Goal: Task Accomplishment & Management: Use online tool/utility

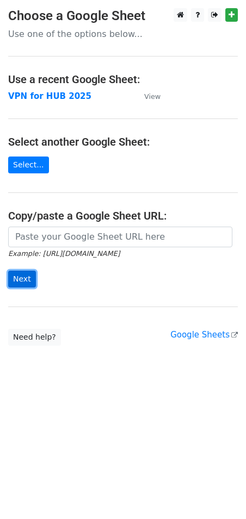
click at [21, 277] on input "Next" at bounding box center [22, 279] width 28 height 17
click at [49, 92] on strong "VPN for HUB 2025" at bounding box center [49, 96] width 83 height 10
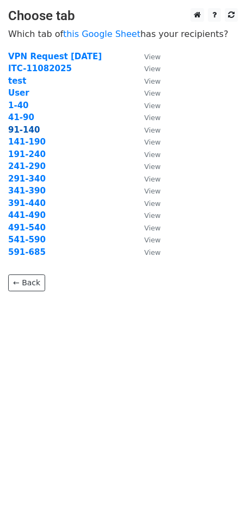
click at [20, 128] on strong "91-140" at bounding box center [24, 130] width 32 height 10
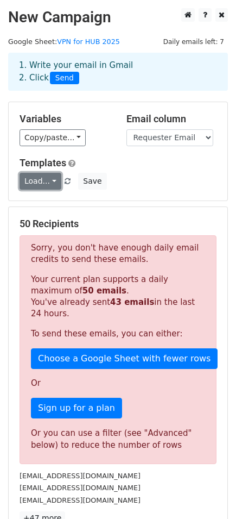
click at [43, 181] on link "Load..." at bounding box center [41, 181] width 42 height 17
click at [43, 205] on link "VPN Account" at bounding box center [63, 206] width 86 height 17
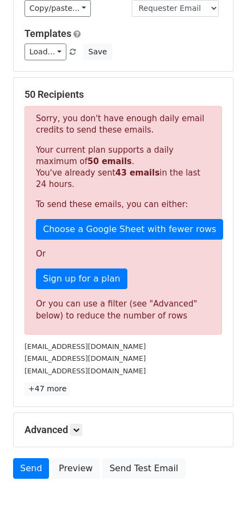
scroll to position [181, 0]
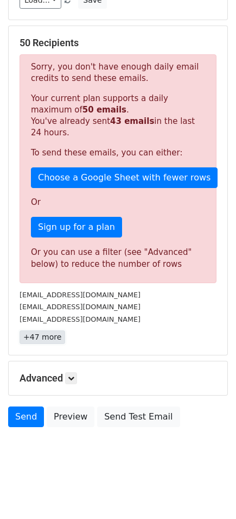
click at [52, 341] on link "+47 more" at bounding box center [43, 337] width 46 height 14
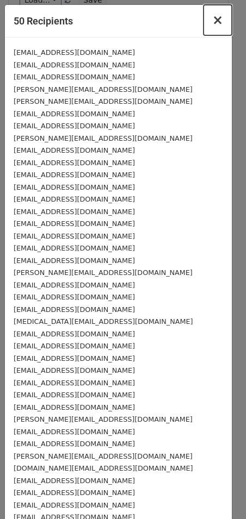
click at [212, 19] on span "×" at bounding box center [217, 19] width 11 height 15
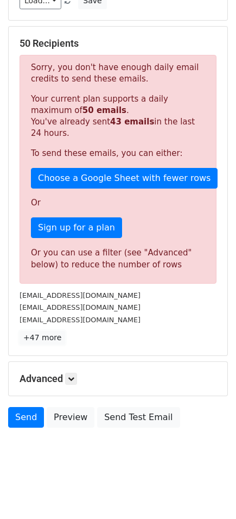
scroll to position [183, 0]
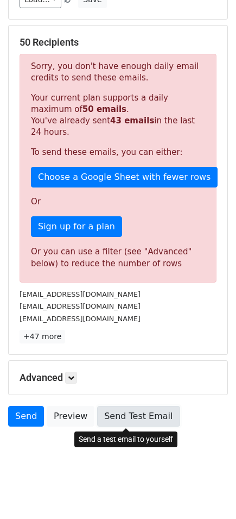
click at [128, 419] on link "Send Test Email" at bounding box center [138, 416] width 83 height 21
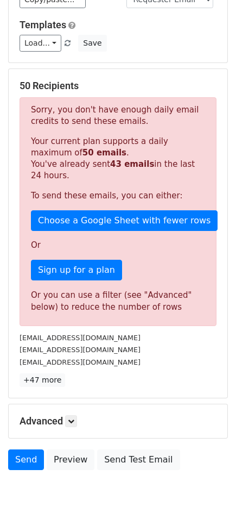
scroll to position [0, 0]
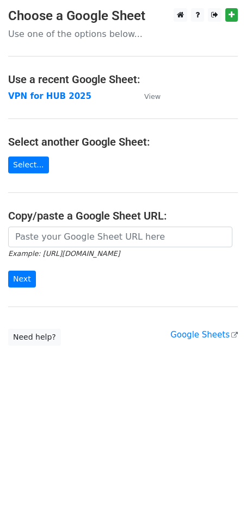
click at [33, 93] on strong "VPN for HUB 2025" at bounding box center [49, 96] width 83 height 10
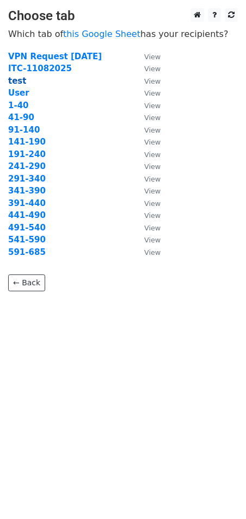
click at [21, 83] on strong "test" at bounding box center [17, 81] width 18 height 10
click at [13, 77] on strong "test" at bounding box center [17, 81] width 18 height 10
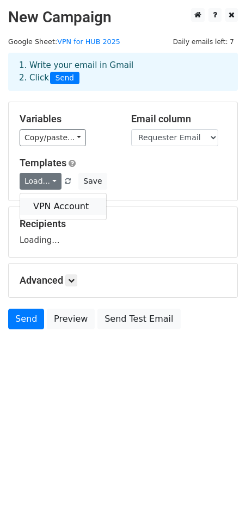
click at [41, 199] on link "VPN Account" at bounding box center [63, 206] width 86 height 17
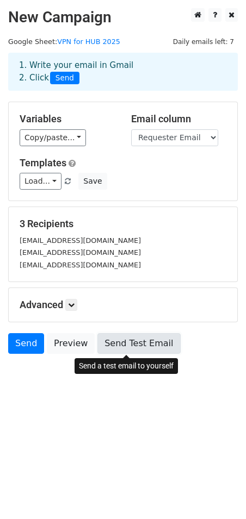
click at [117, 340] on link "Send Test Email" at bounding box center [138, 343] width 83 height 21
